Goal: Task Accomplishment & Management: Complete application form

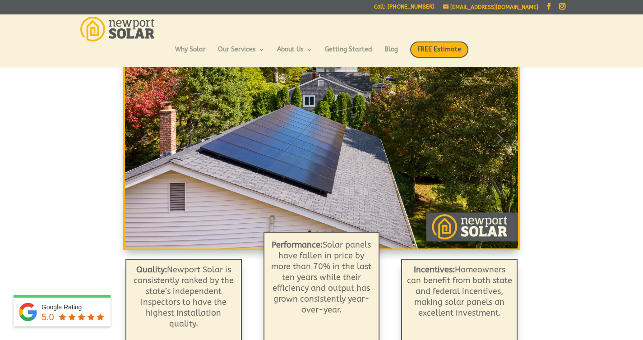
scroll to position [95, 0]
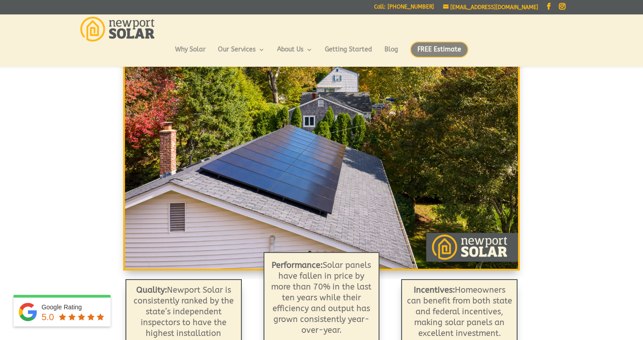
click at [431, 47] on span "FREE Estimate" at bounding box center [439, 50] width 58 height 16
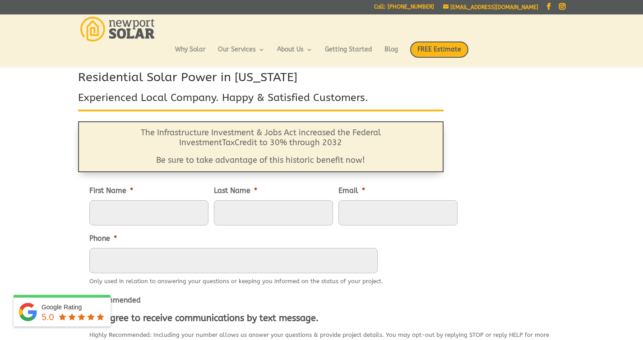
scroll to position [42, 0]
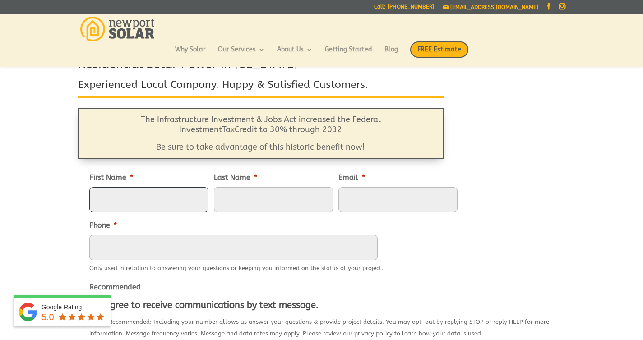
click at [140, 201] on input "First Name *" at bounding box center [148, 199] width 119 height 25
type input "Ryan"
type input "Bridgham"
type input "mydjguy@gmail.com"
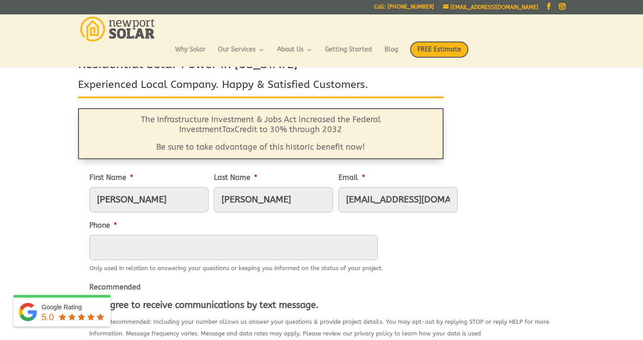
type input "8605015020"
type input "39 Tanglewood Lane"
type input "Voluntwon"
select select "Connecticut"
type input "06384"
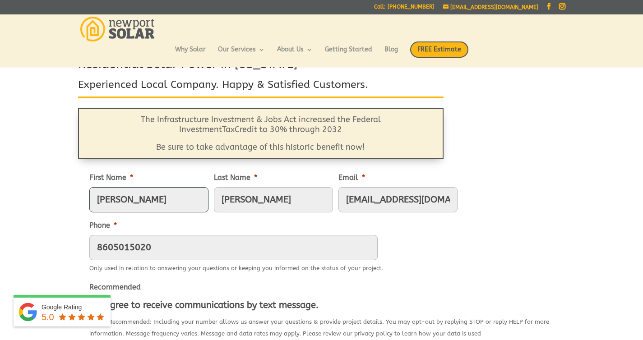
type input "(860) 501-5020"
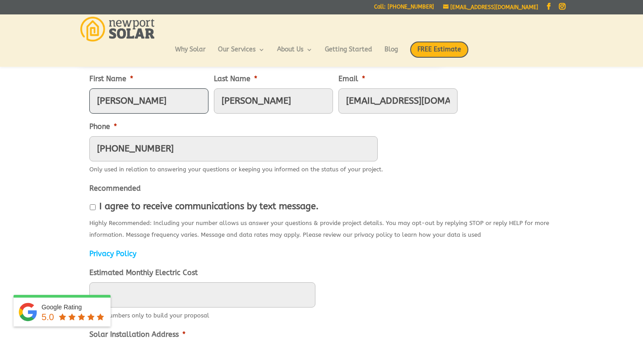
scroll to position [141, 0]
click at [93, 205] on input "I agree to receive communications by text message." at bounding box center [93, 207] width 6 height 6
checkbox input "true"
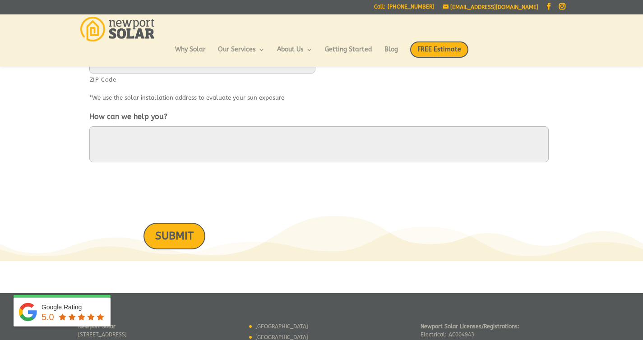
scroll to position [526, 0]
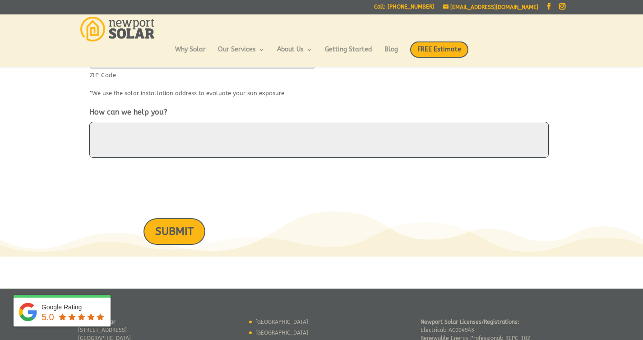
click at [160, 130] on textarea "How can we help you?" at bounding box center [319, 140] width 460 height 36
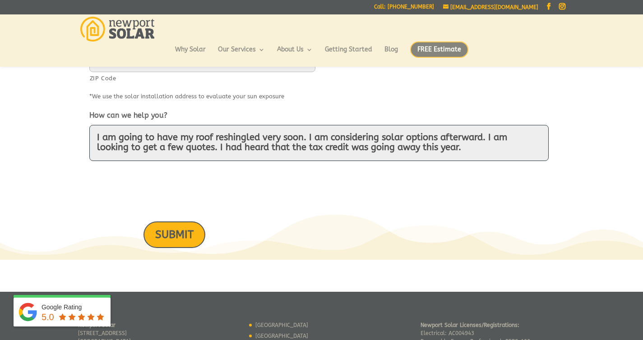
scroll to position [525, 0]
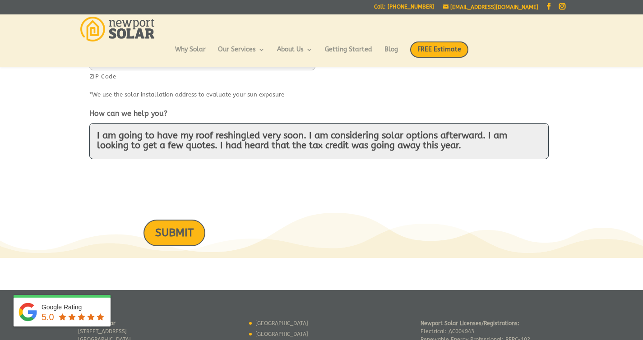
click at [275, 147] on textarea "I am going to have my roof reshingled very soon. I am considering solar options…" at bounding box center [319, 141] width 460 height 36
click at [141, 155] on textarea "I am going to have my roof reshingled very soon. I am considering solar options…" at bounding box center [319, 141] width 460 height 36
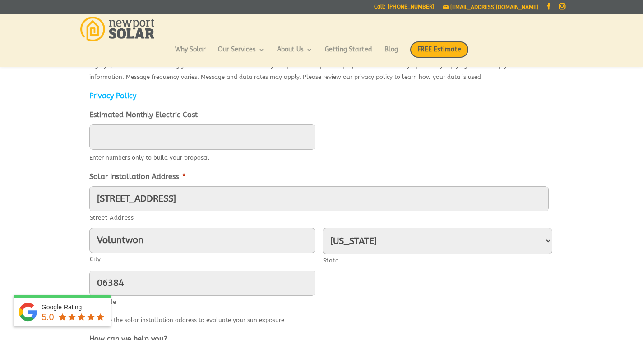
scroll to position [298, 0]
type textarea "I am going to have my roof reshingled very soon. I am considering solar options…"
click at [153, 242] on input "Voluntwon" at bounding box center [202, 240] width 226 height 25
type input "Voluntown"
click at [128, 137] on input "____" at bounding box center [202, 137] width 226 height 25
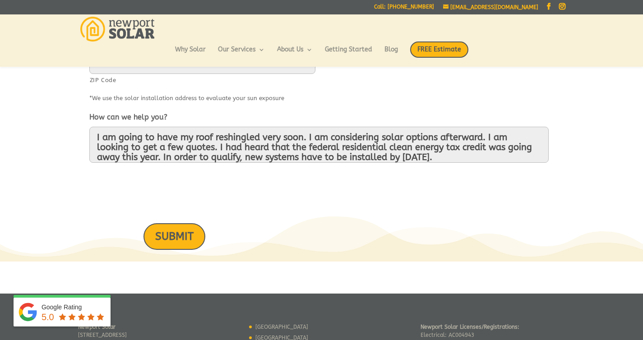
scroll to position [525, 0]
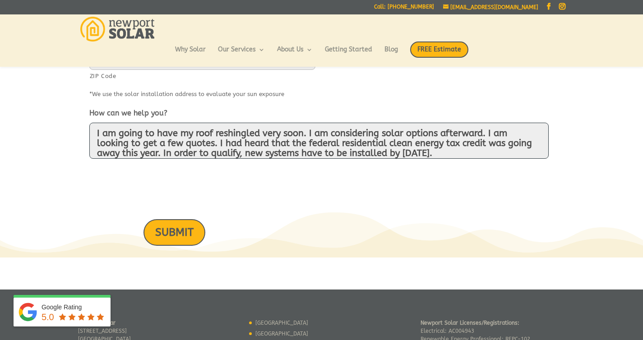
type input "506"
click at [436, 154] on textarea "I am going to have my roof reshingled very soon. I am considering solar options…" at bounding box center [319, 141] width 460 height 36
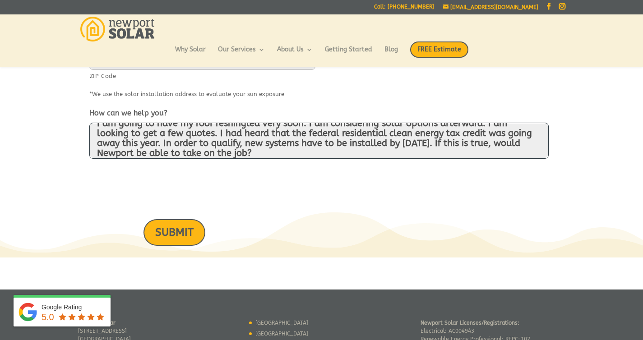
type textarea "I am going to have my roof reshingled very soon. I am considering solar options…"
click at [185, 230] on input "SUBMIT" at bounding box center [175, 232] width 62 height 27
